Goal: Task Accomplishment & Management: Complete application form

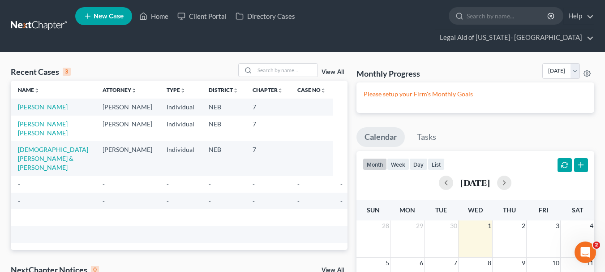
click at [87, 16] on line at bounding box center [87, 16] width 5 height 0
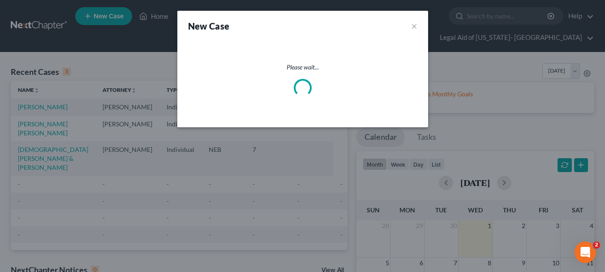
select select "48"
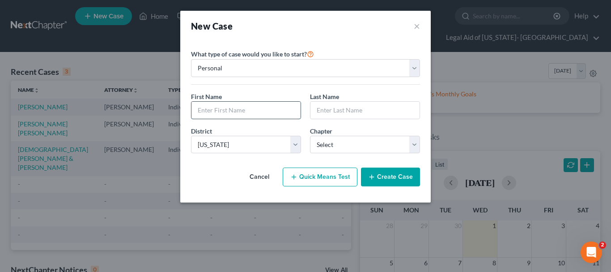
click at [232, 111] on input "text" at bounding box center [246, 110] width 109 height 17
type input "B"
type input "Angel"
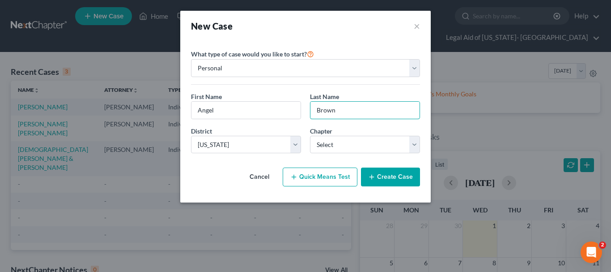
type input "Brown"
select select "0"
click at [375, 175] on icon "button" at bounding box center [371, 176] width 7 height 7
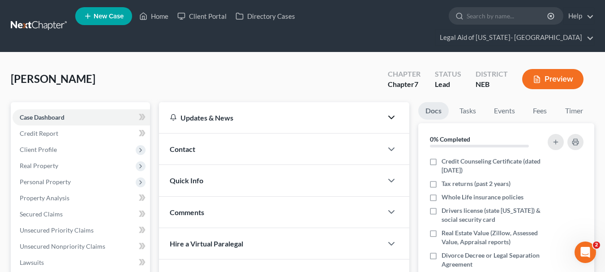
click at [390, 112] on icon "button" at bounding box center [391, 117] width 11 height 11
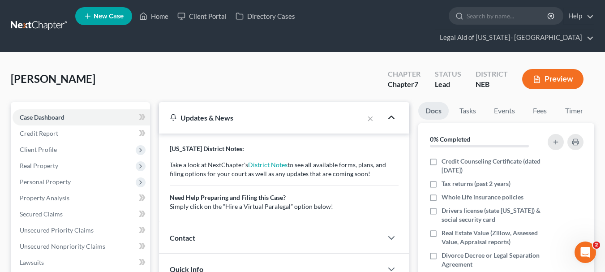
click at [390, 112] on icon "button" at bounding box center [391, 117] width 11 height 11
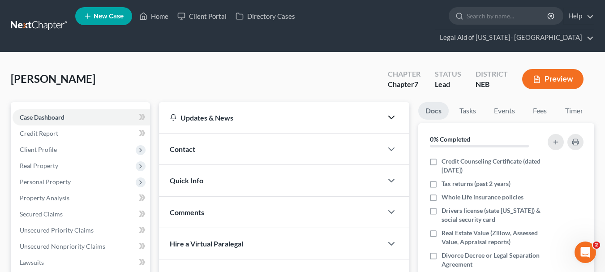
click at [399, 140] on div at bounding box center [395, 149] width 27 height 18
click at [389, 144] on icon "button" at bounding box center [391, 149] width 11 height 11
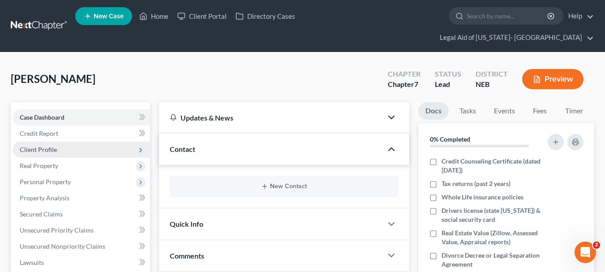
click at [136, 141] on span "Client Profile" at bounding box center [81, 149] width 137 height 16
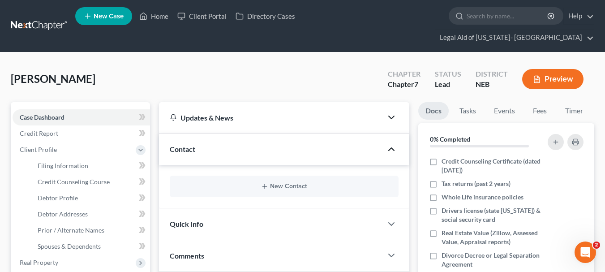
click at [388, 144] on icon "button" at bounding box center [391, 149] width 11 height 11
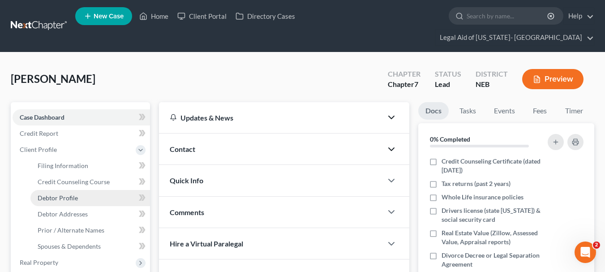
click at [77, 190] on link "Debtor Profile" at bounding box center [89, 198] width 119 height 16
select select "0"
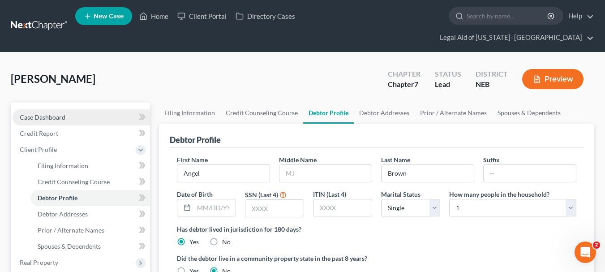
click at [78, 109] on link "Case Dashboard" at bounding box center [81, 117] width 137 height 16
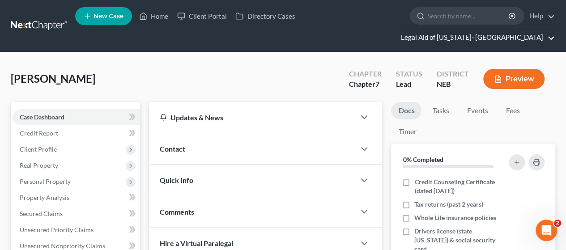
click at [501, 30] on link "Legal Aid of [US_STATE]- [GEOGRAPHIC_DATA]" at bounding box center [476, 38] width 158 height 16
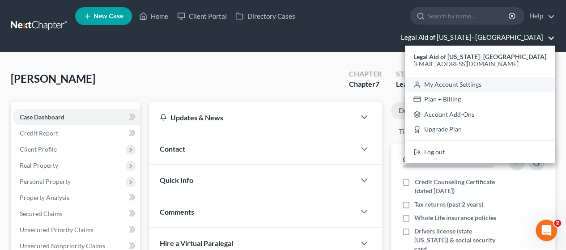
click at [501, 77] on link "My Account Settings" at bounding box center [480, 84] width 150 height 15
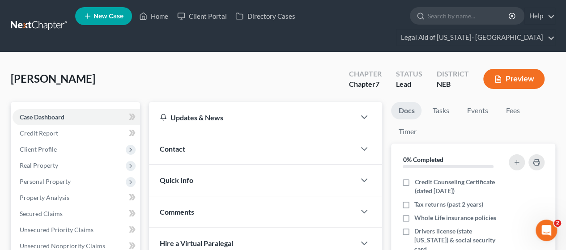
select select "48"
select select "23"
select select "30"
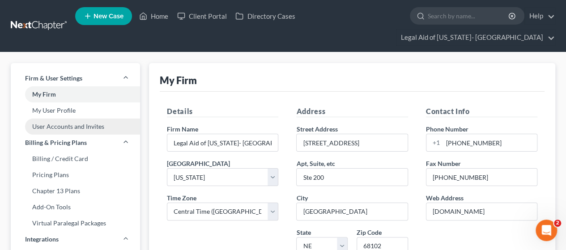
click at [52, 119] on link "User Accounts and Invites" at bounding box center [75, 127] width 129 height 16
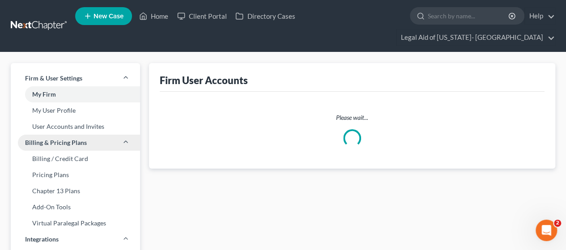
select select "0"
select select "1"
select select "0"
select select "1"
select select "0"
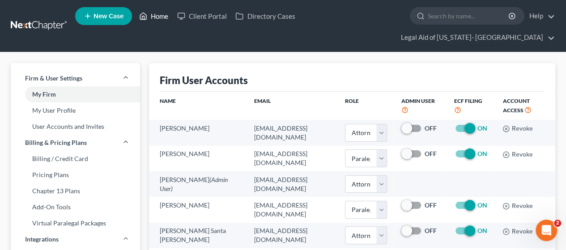
click at [157, 14] on link "Home" at bounding box center [154, 16] width 38 height 16
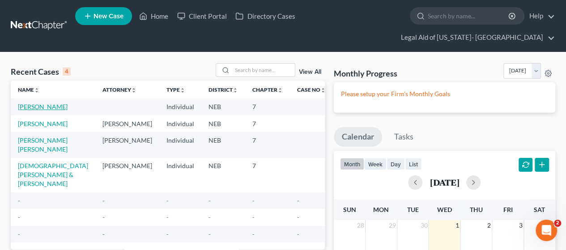
click at [40, 103] on link "[PERSON_NAME]" at bounding box center [43, 107] width 50 height 8
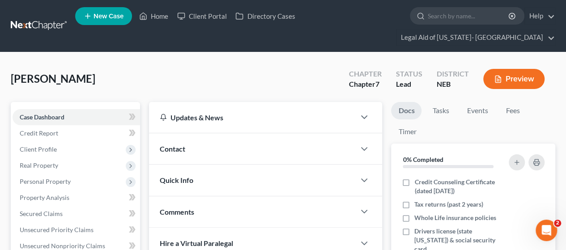
click at [202, 140] on div "Contact" at bounding box center [252, 148] width 206 height 31
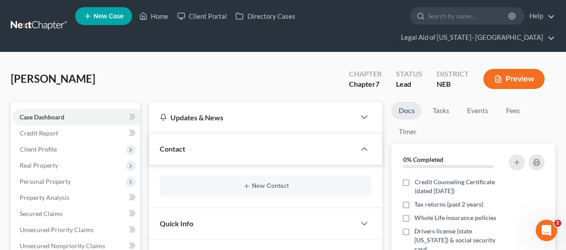
click at [250, 141] on div "Contact" at bounding box center [252, 148] width 206 height 31
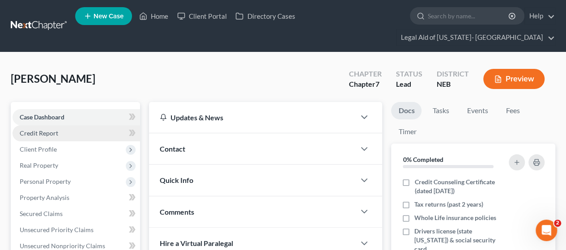
click at [67, 125] on link "Credit Report" at bounding box center [77, 133] width 128 height 16
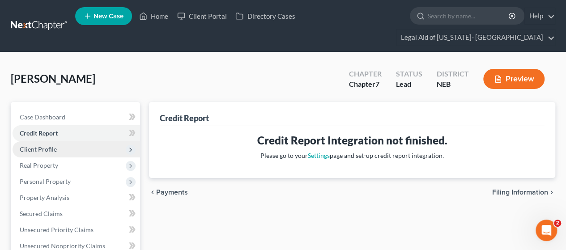
click at [39, 145] on span "Client Profile" at bounding box center [38, 149] width 37 height 8
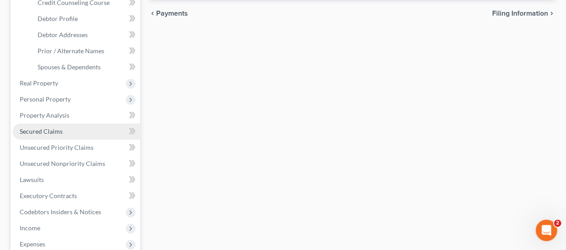
scroll to position [90, 0]
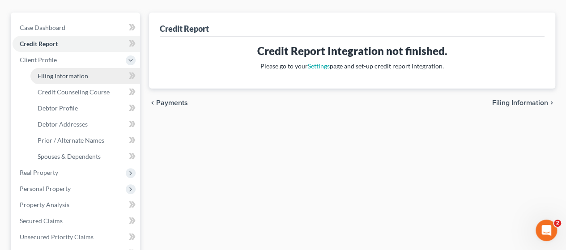
click at [49, 72] on span "Filing Information" at bounding box center [63, 76] width 51 height 8
select select "1"
select select "0"
select select "48"
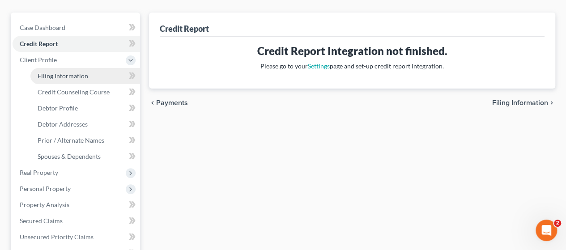
select select "30"
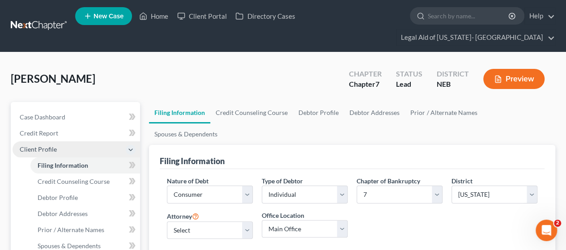
click at [40, 145] on span "Client Profile" at bounding box center [38, 149] width 37 height 8
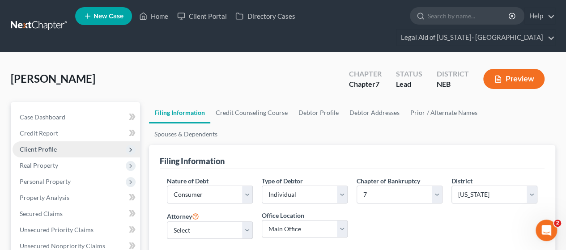
click at [36, 145] on span "Client Profile" at bounding box center [38, 149] width 37 height 8
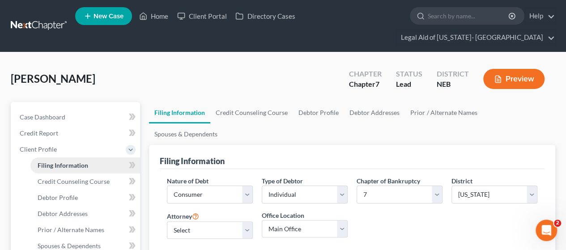
click at [71, 162] on span "Filing Information" at bounding box center [63, 166] width 51 height 8
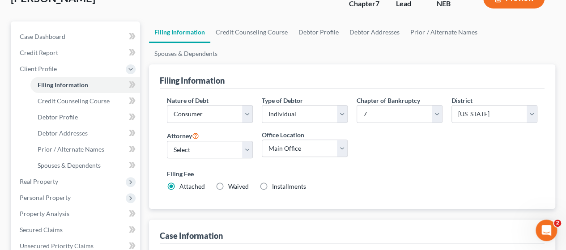
scroll to position [90, 0]
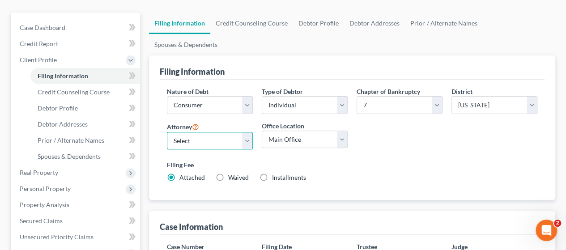
click at [245, 132] on select "Select [PERSON_NAME] - NEB [PERSON_NAME] - NEB [PERSON_NAME] Santa [PERSON_NAME…" at bounding box center [210, 141] width 86 height 18
select select "1"
click at [167, 132] on select "Select [PERSON_NAME] - NEB [PERSON_NAME] - NEB [PERSON_NAME] Santa [PERSON_NAME…" at bounding box center [210, 141] width 86 height 18
click at [296, 131] on select "Main Office Legal Aid of [US_STATE]- [GEOGRAPHIC_DATA] Legal Aid of [US_STATE]-…" at bounding box center [305, 140] width 86 height 18
click at [470, 160] on label "Filing Fee" at bounding box center [352, 164] width 371 height 9
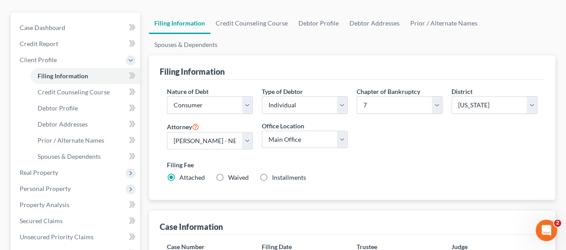
click at [272, 173] on label "Installments Installments" at bounding box center [289, 177] width 34 height 9
click at [276, 173] on input "Installments Installments" at bounding box center [279, 176] width 6 height 6
radio input "true"
radio input "false"
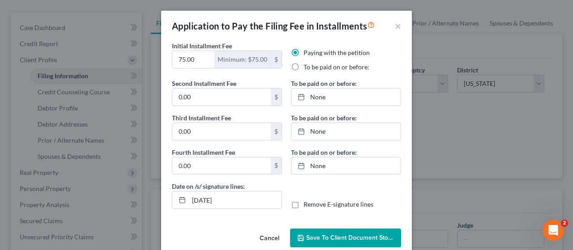
click at [306, 64] on label "To be paid on or before:" at bounding box center [336, 67] width 66 height 9
click at [307, 64] on input "To be paid on or before:" at bounding box center [310, 66] width 6 height 6
radio input "true"
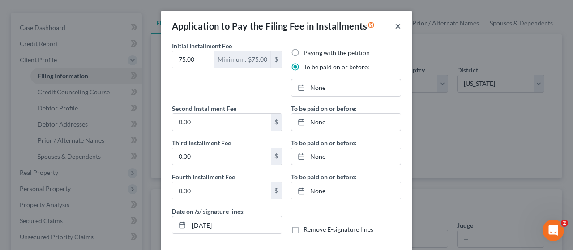
click at [396, 26] on button "×" at bounding box center [398, 26] width 6 height 11
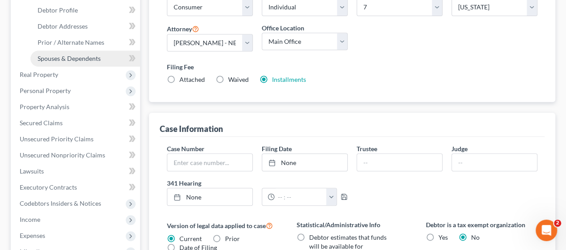
scroll to position [179, 0]
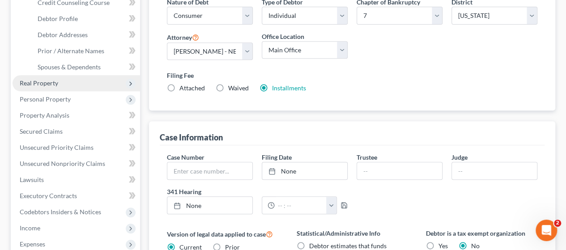
click at [30, 79] on span "Real Property" at bounding box center [39, 83] width 38 height 8
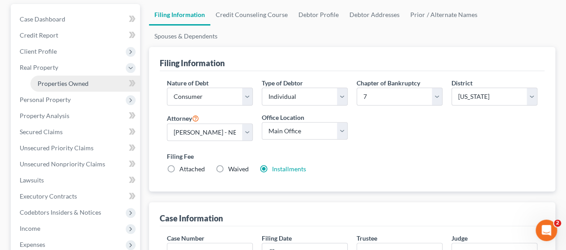
scroll to position [90, 0]
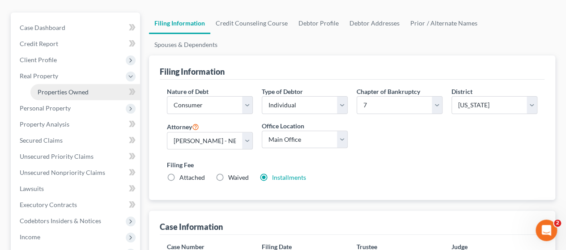
click at [51, 88] on span "Properties Owned" at bounding box center [63, 92] width 51 height 8
